Goal: Task Accomplishment & Management: Manage account settings

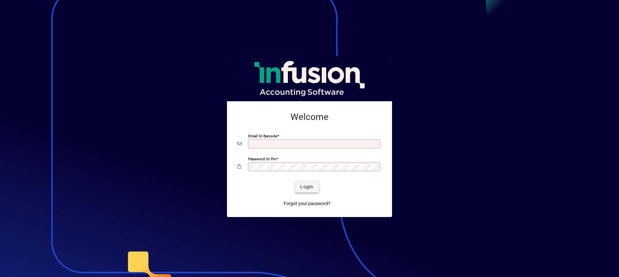
type input "**********"
click at [306, 188] on span "Login" at bounding box center [306, 187] width 13 height 7
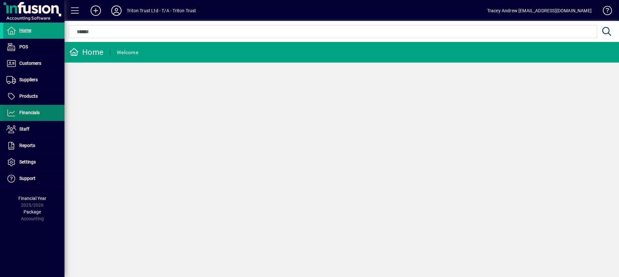
click at [27, 116] on span "Financials" at bounding box center [21, 113] width 36 height 8
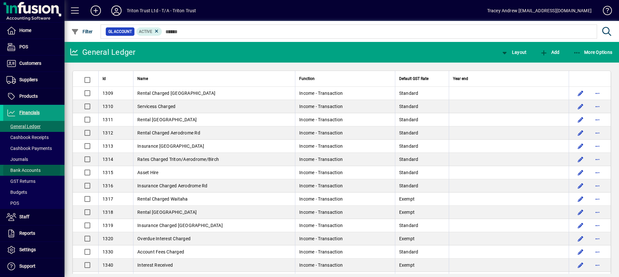
click at [25, 169] on span "Bank Accounts" at bounding box center [23, 170] width 34 height 5
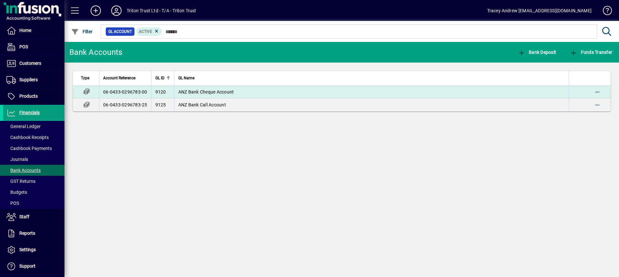
click at [198, 89] on span "ANZ Bank Cheque Account" at bounding box center [206, 91] width 56 height 5
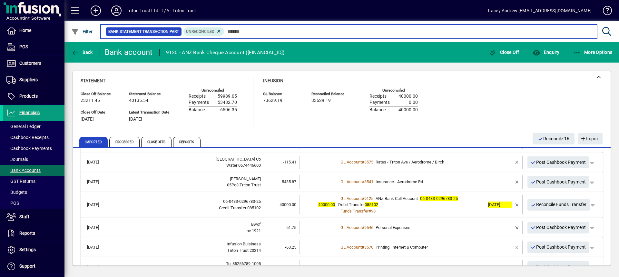
scroll to position [32, 0]
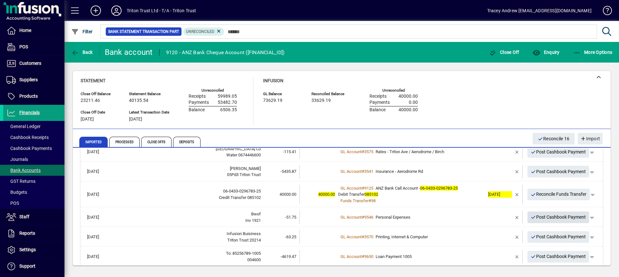
click at [540, 216] on span "Post Cashbook Payment" at bounding box center [558, 217] width 55 height 11
click at [543, 216] on span "Post Cashbook Payment" at bounding box center [558, 217] width 55 height 11
click at [546, 216] on span "Post Cashbook Payment" at bounding box center [558, 217] width 55 height 11
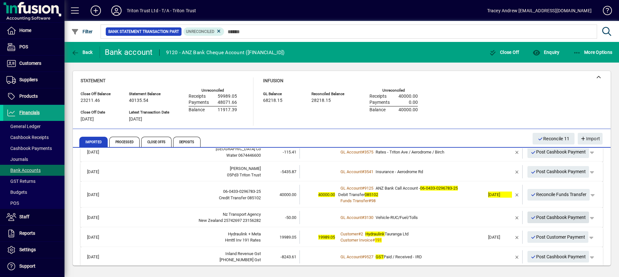
click at [545, 216] on span "Post Cashbook Payment" at bounding box center [558, 217] width 55 height 11
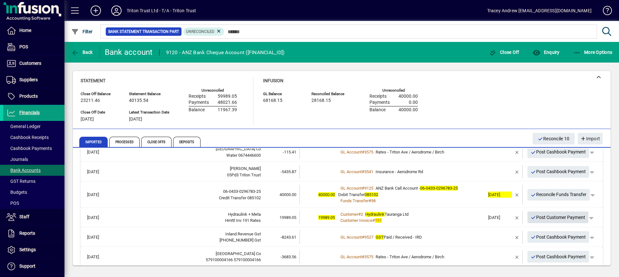
click at [546, 218] on span "Post Customer Payment" at bounding box center [558, 217] width 55 height 11
click at [547, 218] on span "Post Cashbook Payment" at bounding box center [558, 217] width 55 height 11
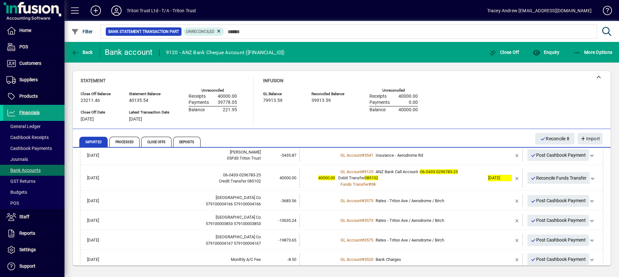
scroll to position [57, 0]
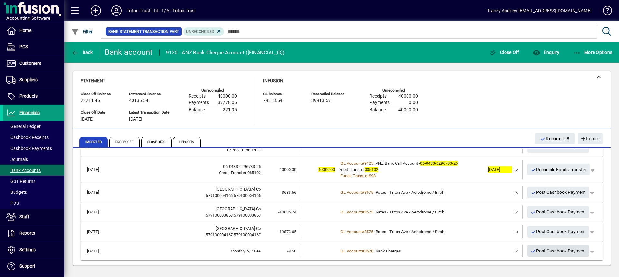
click at [555, 252] on span "Post Cashbook Payment" at bounding box center [558, 251] width 55 height 11
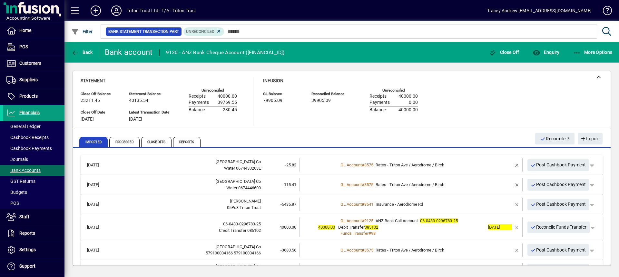
scroll to position [32, 0]
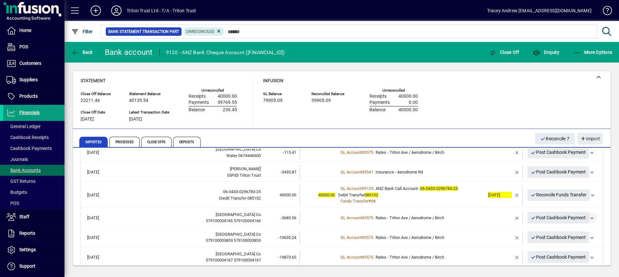
click at [587, 218] on span "button" at bounding box center [592, 217] width 15 height 15
click at [512, 218] on div at bounding box center [309, 138] width 619 height 277
click at [512, 218] on span "button" at bounding box center [517, 217] width 15 height 15
click at [570, 218] on span "button" at bounding box center [573, 217] width 15 height 15
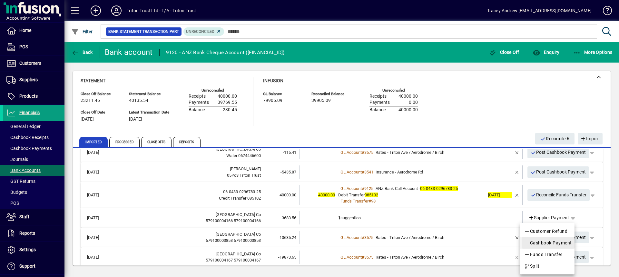
click at [551, 241] on span "Cashbook Payment" at bounding box center [549, 243] width 48 height 8
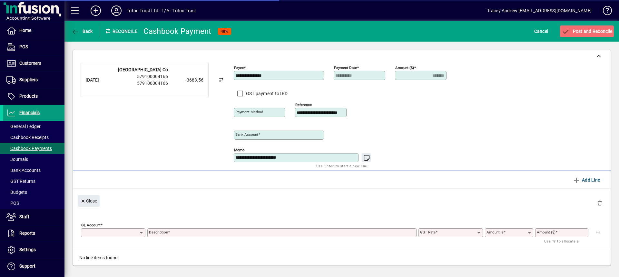
type input "**********"
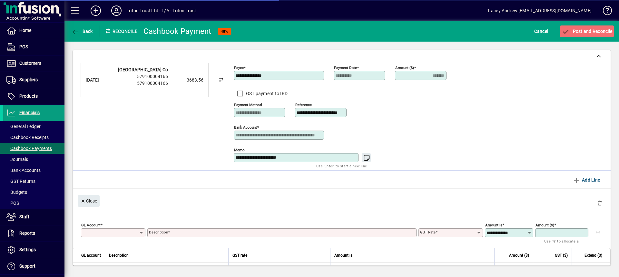
type input "*******"
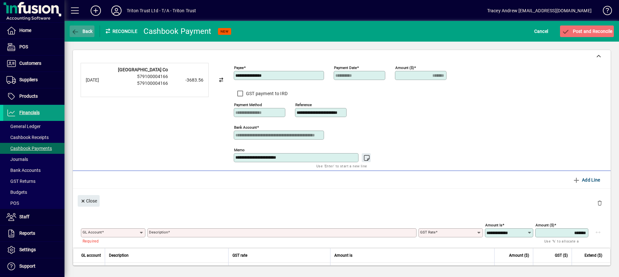
click at [80, 27] on span "button" at bounding box center [82, 31] width 25 height 15
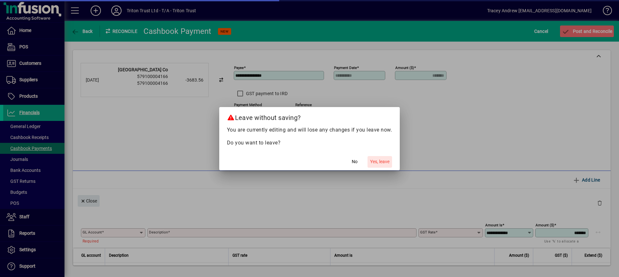
click at [374, 162] on span "Yes, leave" at bounding box center [379, 161] width 19 height 7
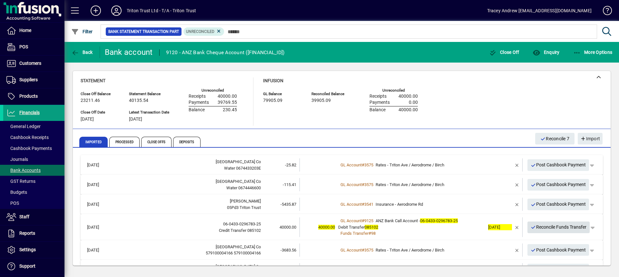
click at [550, 227] on span "Reconcile Funds Transfer" at bounding box center [559, 227] width 56 height 11
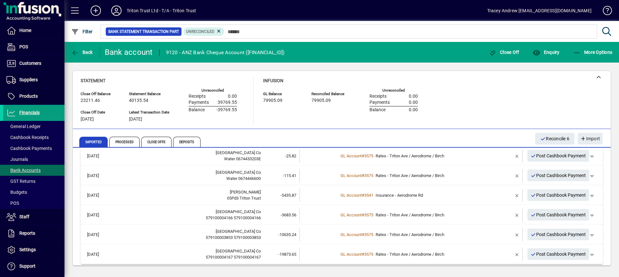
scroll to position [13, 0]
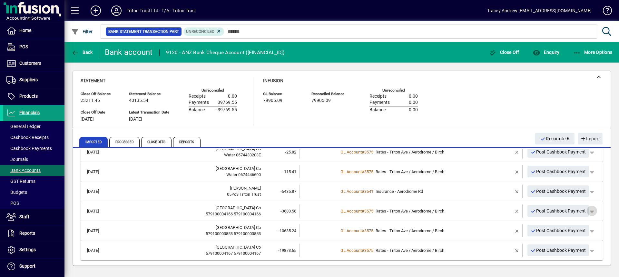
click at [591, 210] on span "button" at bounding box center [592, 210] width 15 height 15
click at [476, 213] on div at bounding box center [309, 138] width 619 height 277
click at [477, 213] on div "GL Account # 3575 Rates - Triton Ave / Aerodrome / Birch" at bounding box center [411, 211] width 147 height 6
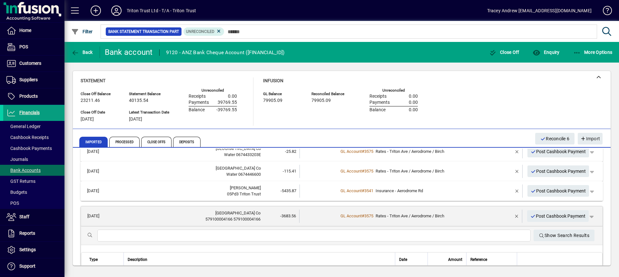
click at [186, 235] on input "text" at bounding box center [314, 236] width 423 height 8
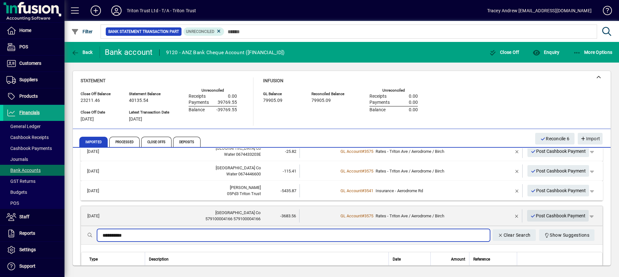
type input "**********"
click at [540, 214] on span "Post Cashbook Payment" at bounding box center [558, 216] width 55 height 11
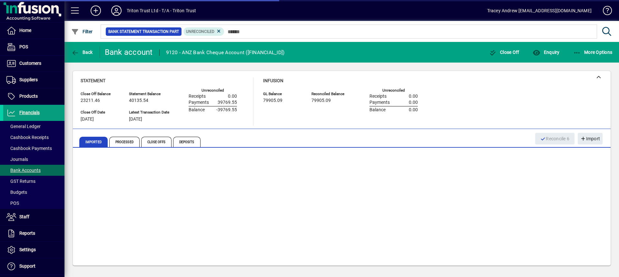
scroll to position [0, 0]
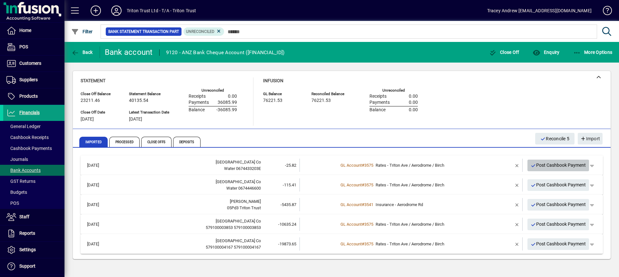
click at [550, 165] on span "Post Cashbook Payment" at bounding box center [558, 165] width 55 height 11
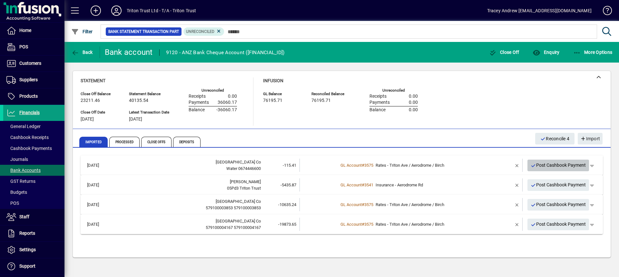
click at [550, 165] on span "Post Cashbook Payment" at bounding box center [558, 165] width 55 height 11
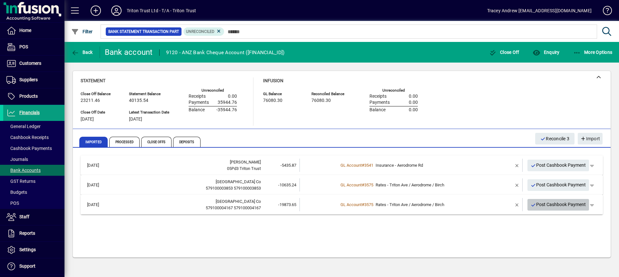
click at [546, 206] on span "Post Cashbook Payment" at bounding box center [558, 204] width 55 height 11
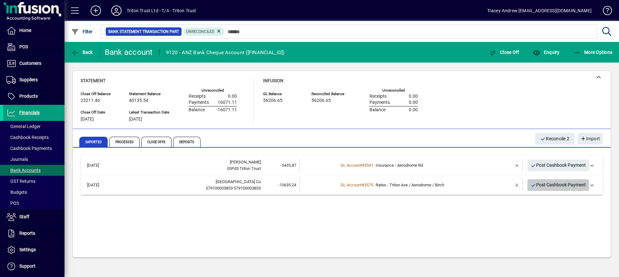
click at [554, 186] on span "Post Cashbook Payment" at bounding box center [558, 185] width 55 height 11
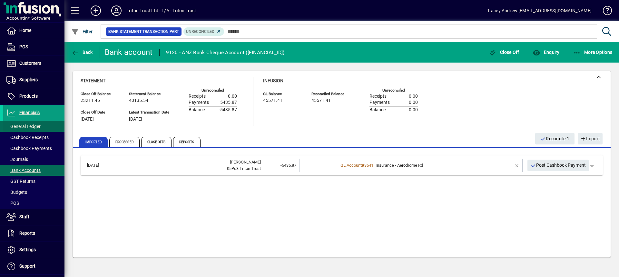
drag, startPoint x: 22, startPoint y: 127, endPoint x: 34, endPoint y: 125, distance: 12.0
click at [22, 127] on span "General Ledger" at bounding box center [23, 126] width 34 height 5
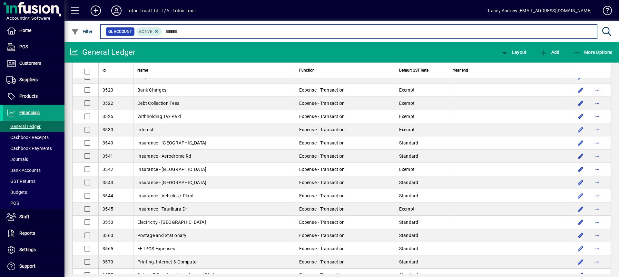
scroll to position [419, 0]
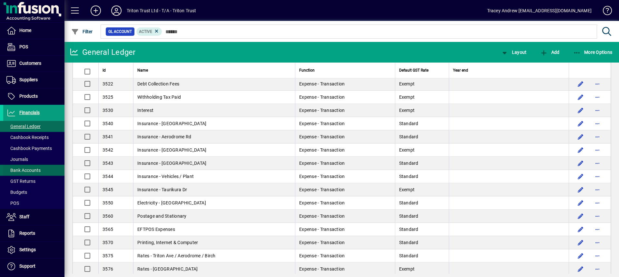
click at [31, 172] on span "Bank Accounts" at bounding box center [23, 170] width 34 height 5
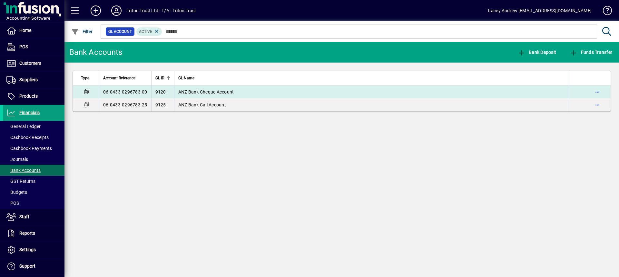
click at [196, 91] on span "ANZ Bank Cheque Account" at bounding box center [206, 91] width 56 height 5
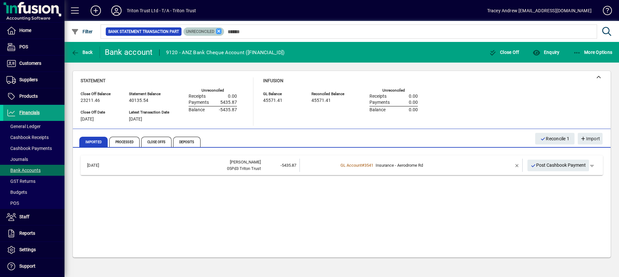
click at [217, 31] on icon at bounding box center [219, 31] width 6 height 6
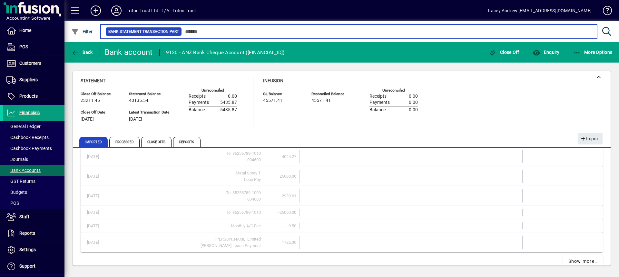
scroll to position [281, 0]
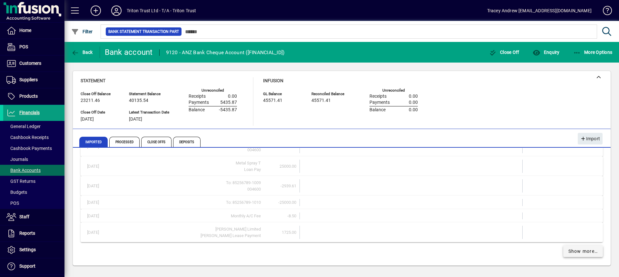
click at [578, 253] on span "Show more…" at bounding box center [584, 251] width 30 height 7
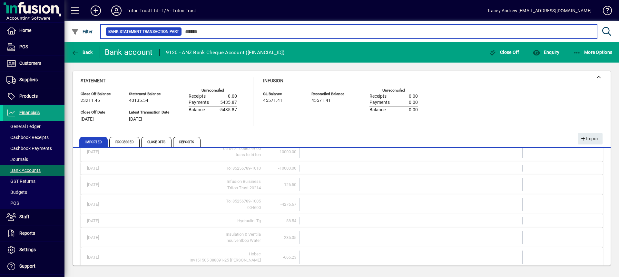
scroll to position [161, 0]
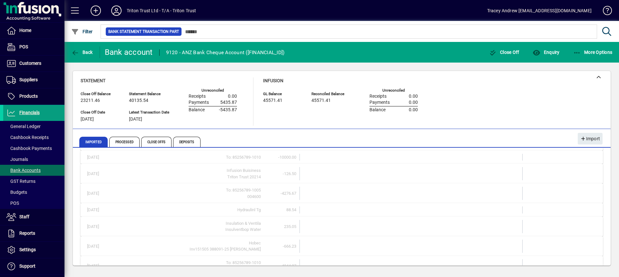
click at [173, 194] on div "004600" at bounding box center [187, 197] width 147 height 6
click at [119, 142] on span "Processed" at bounding box center [124, 142] width 30 height 10
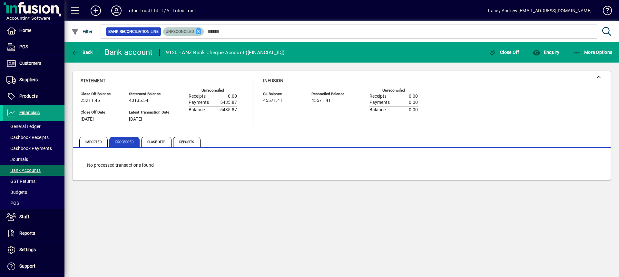
click at [199, 30] on icon at bounding box center [199, 31] width 6 height 6
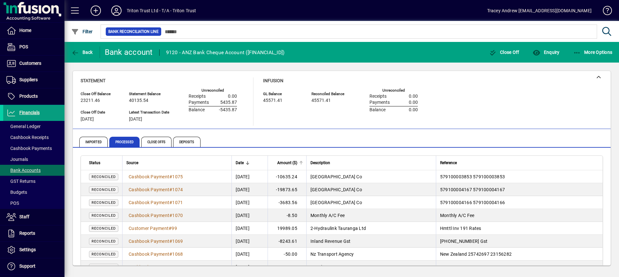
click at [297, 162] on span "Amount ($)" at bounding box center [287, 162] width 20 height 7
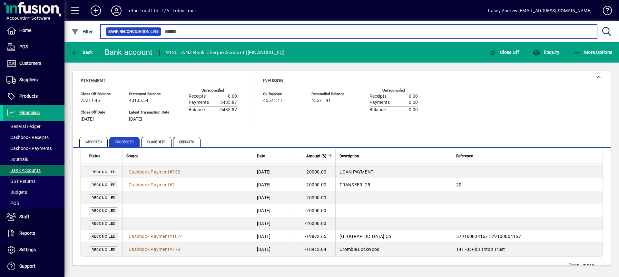
scroll to position [1219, 0]
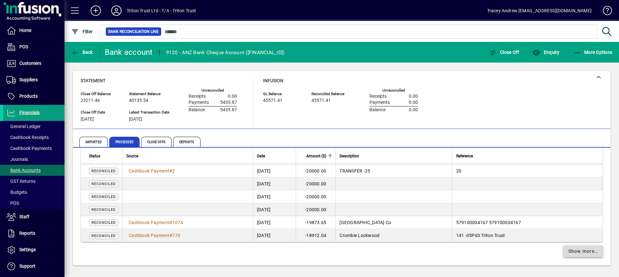
click at [581, 251] on span "Show more…" at bounding box center [584, 251] width 30 height 7
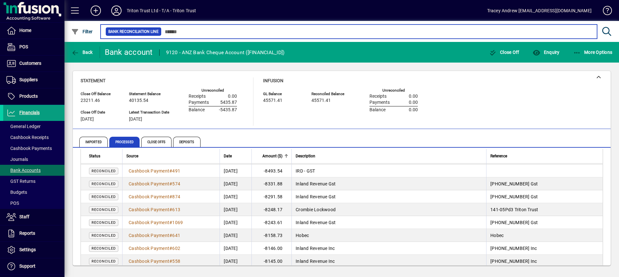
scroll to position [2509, 0]
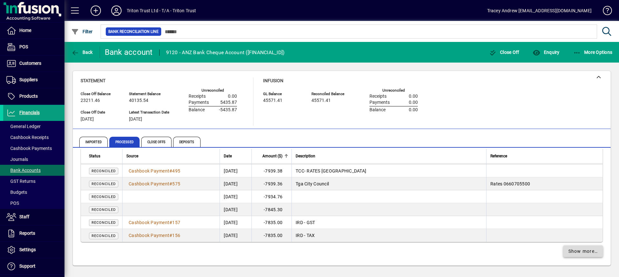
click at [580, 251] on span "Show more…" at bounding box center [584, 251] width 30 height 7
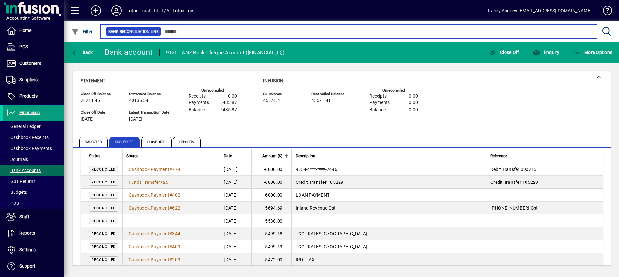
scroll to position [2897, 0]
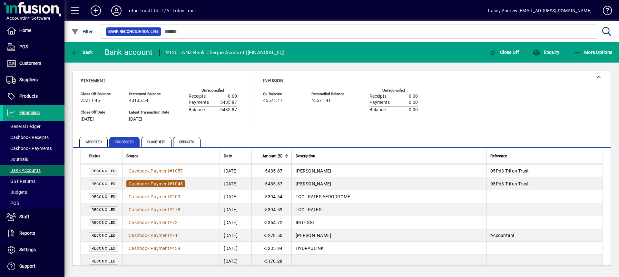
click at [153, 185] on span "Cashbook Payment" at bounding box center [149, 183] width 41 height 5
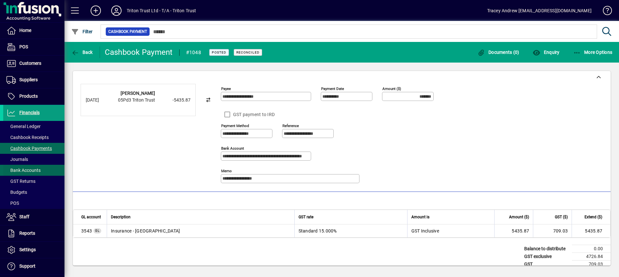
click at [31, 170] on span "Bank Accounts" at bounding box center [23, 170] width 34 height 5
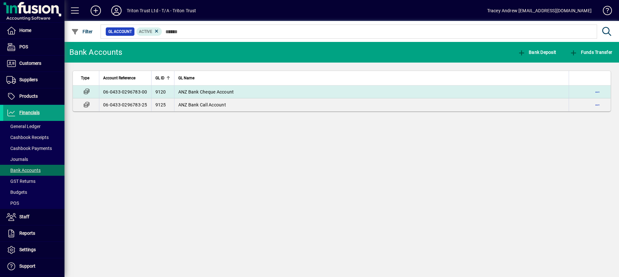
click at [198, 94] on span "ANZ Bank Cheque Account" at bounding box center [206, 91] width 56 height 5
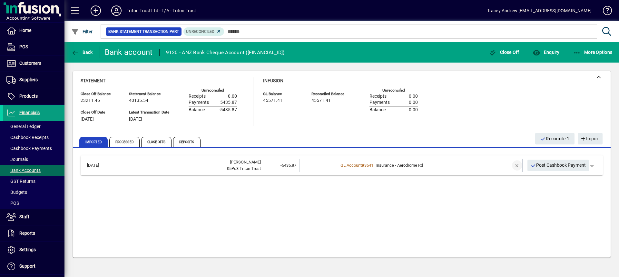
click at [515, 165] on span "button" at bounding box center [517, 165] width 15 height 15
click at [348, 166] on td "1 suggestion" at bounding box center [411, 165] width 147 height 13
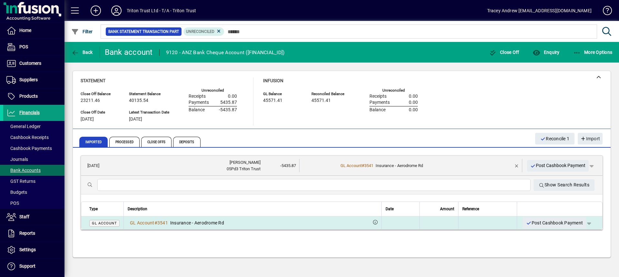
click at [108, 223] on span "GL Account" at bounding box center [104, 223] width 25 height 4
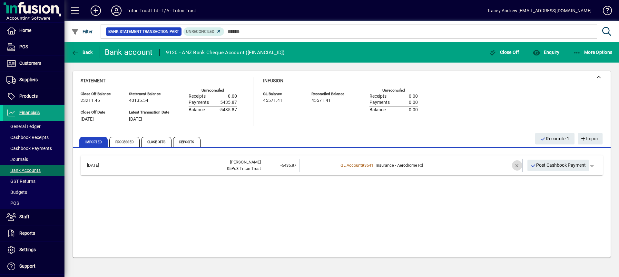
click at [518, 165] on span "button" at bounding box center [517, 165] width 15 height 15
click at [557, 165] on span "Supplier Payment" at bounding box center [549, 165] width 41 height 7
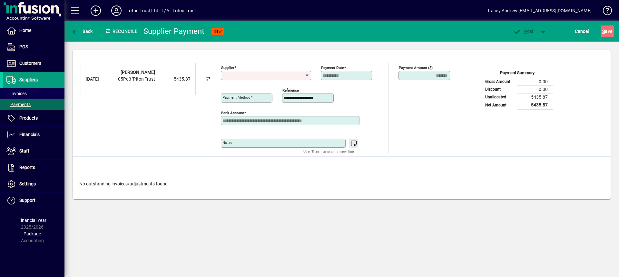
click at [284, 76] on input "Supplier" at bounding box center [264, 75] width 82 height 5
click at [79, 34] on icon "button" at bounding box center [75, 32] width 8 height 6
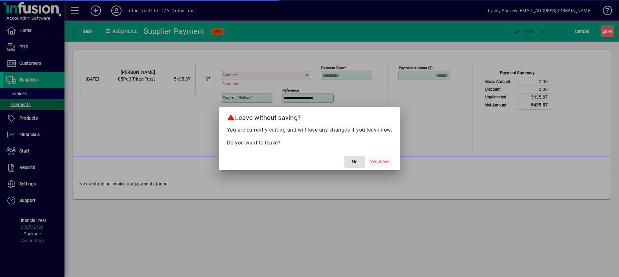
click at [385, 163] on span "Yes, leave" at bounding box center [379, 161] width 19 height 7
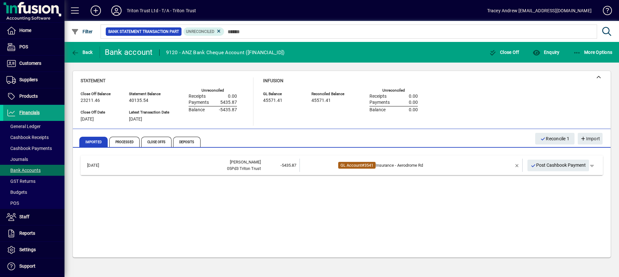
click at [366, 165] on span "3541" at bounding box center [369, 165] width 9 height 5
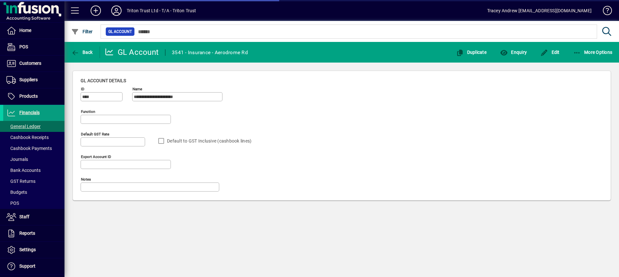
type input "**********"
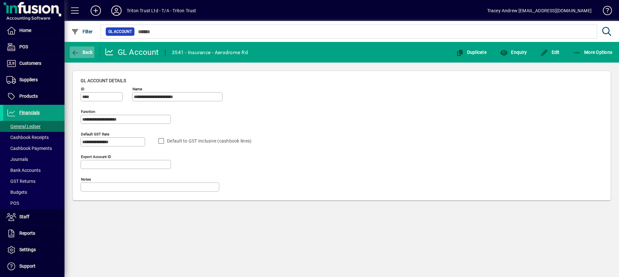
click at [91, 50] on span "Back" at bounding box center [82, 52] width 22 height 5
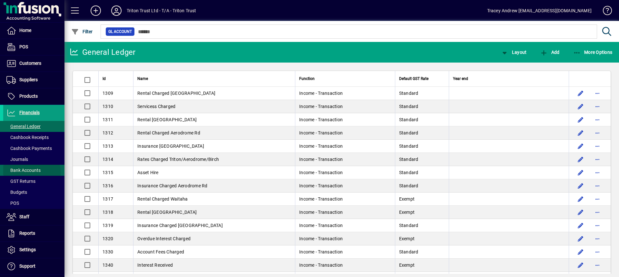
click at [21, 173] on span "Bank Accounts" at bounding box center [23, 170] width 34 height 5
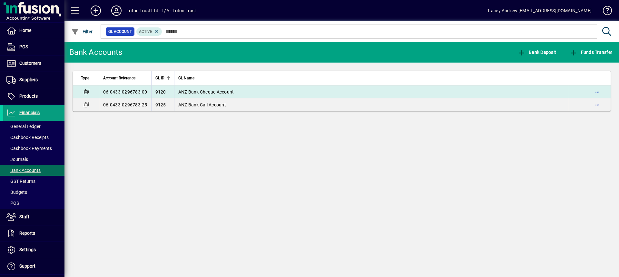
click at [213, 92] on span "ANZ Bank Cheque Account" at bounding box center [206, 91] width 56 height 5
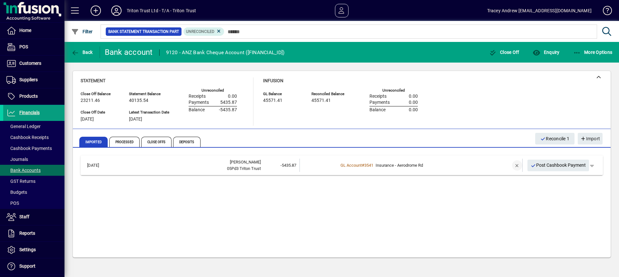
click at [514, 166] on span "button" at bounding box center [517, 165] width 15 height 15
click at [490, 166] on td at bounding box center [498, 165] width 27 height 13
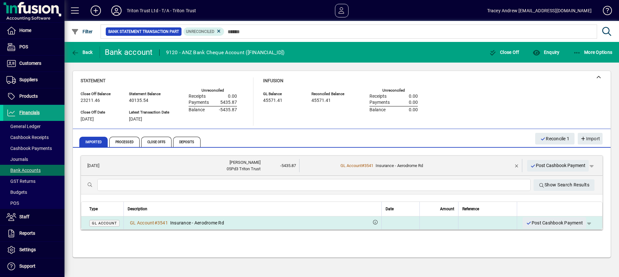
click at [108, 222] on span "GL Account" at bounding box center [104, 223] width 25 height 4
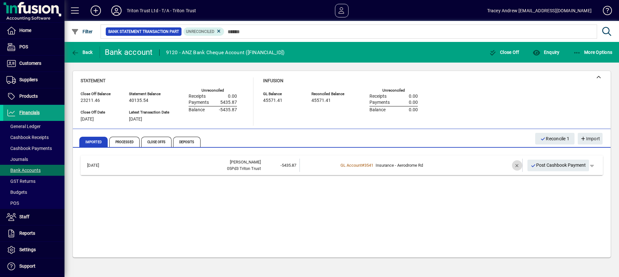
click at [514, 164] on span "button" at bounding box center [517, 165] width 15 height 15
click at [414, 168] on td "1 suggestion" at bounding box center [411, 165] width 147 height 13
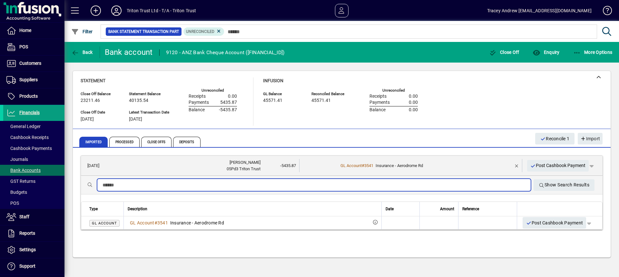
click at [209, 186] on input "text" at bounding box center [314, 185] width 423 height 8
type input "*"
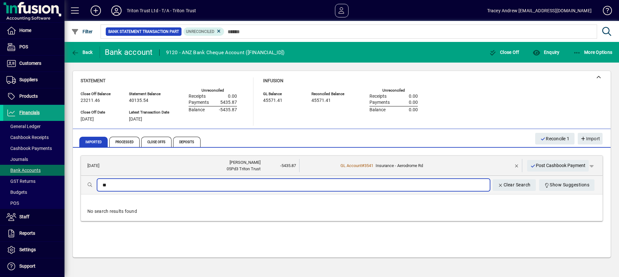
type input "*"
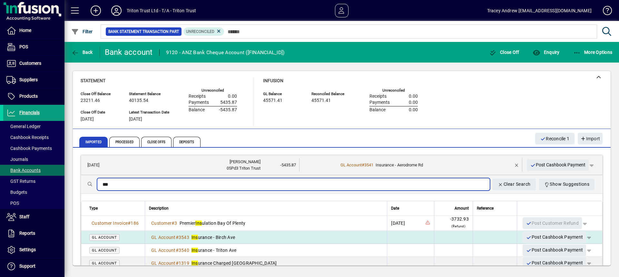
type input "***"
click at [205, 237] on span "Ins urance - Birch Ave" at bounding box center [214, 237] width 44 height 5
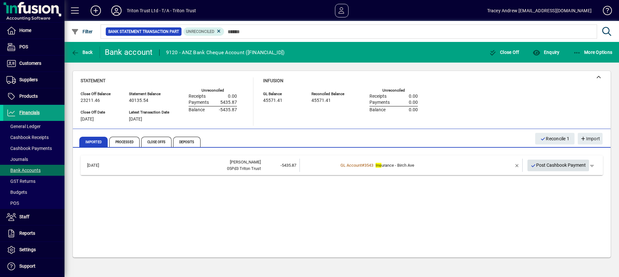
click at [553, 167] on span "Post Cashbook Payment" at bounding box center [558, 165] width 55 height 11
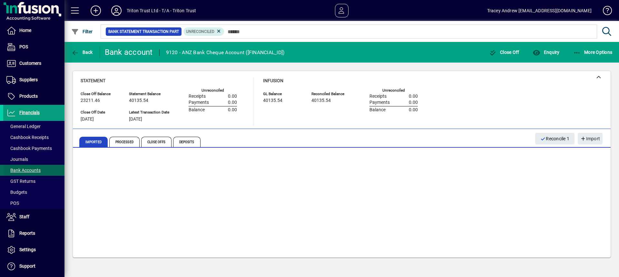
click at [23, 169] on span "Bank Accounts" at bounding box center [23, 170] width 34 height 5
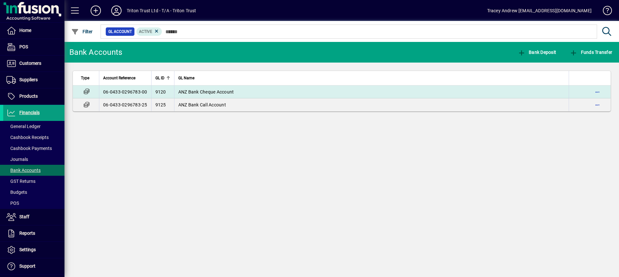
click at [196, 94] on span "ANZ Bank Cheque Account" at bounding box center [206, 91] width 56 height 5
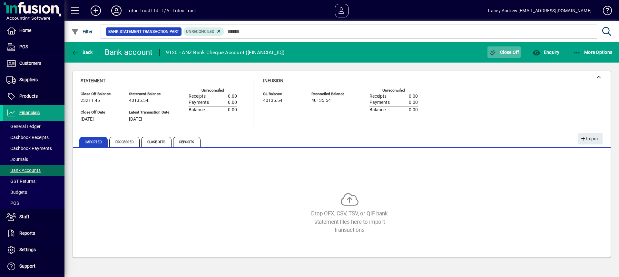
click at [501, 55] on span "button" at bounding box center [505, 52] width 34 height 15
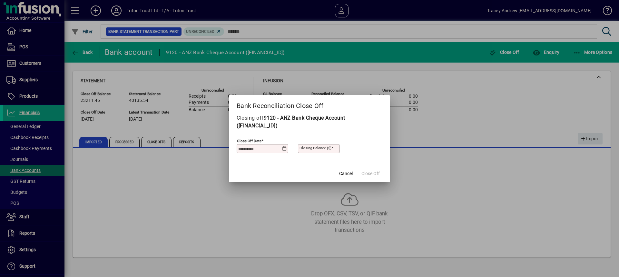
click at [285, 147] on icon at bounding box center [284, 148] width 5 height 5
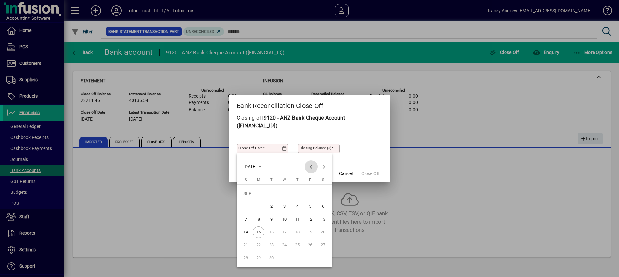
click at [312, 167] on span "Previous month" at bounding box center [311, 166] width 13 height 13
click at [247, 257] on span "31" at bounding box center [246, 258] width 12 height 12
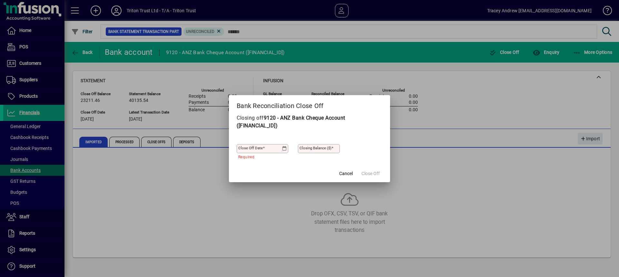
type input "**********"
click at [328, 147] on mat-label "Closing Balance ($)" at bounding box center [316, 148] width 32 height 5
click at [328, 147] on input "Closing Balance ($)" at bounding box center [320, 148] width 40 height 5
type input "********"
click at [364, 174] on span "Close Off" at bounding box center [371, 173] width 18 height 7
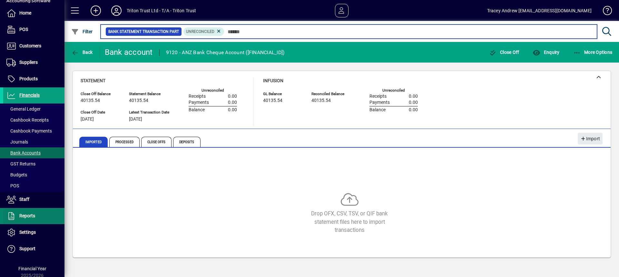
scroll to position [33, 0]
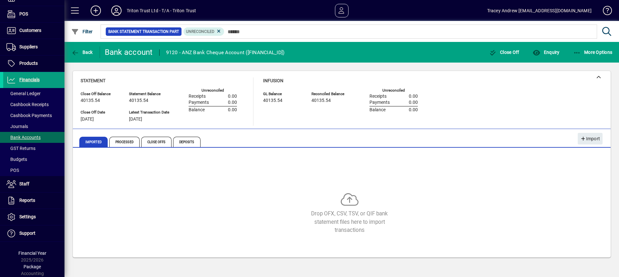
click at [116, 11] on icon at bounding box center [116, 10] width 13 height 10
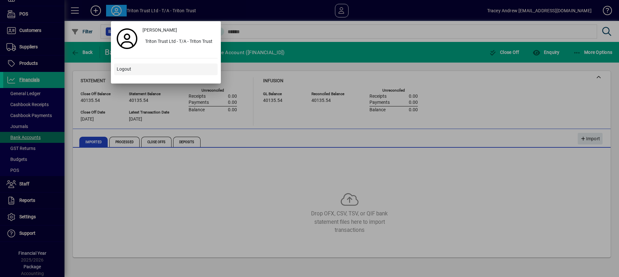
click at [125, 67] on span "Logout" at bounding box center [124, 69] width 15 height 7
